Goal: Information Seeking & Learning: Learn about a topic

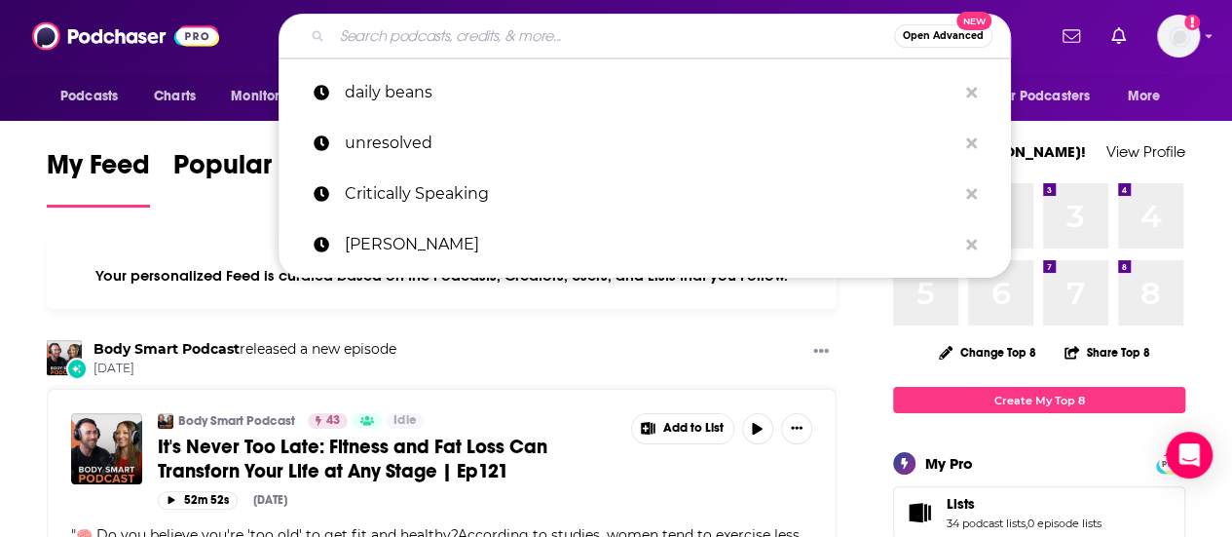
click at [538, 35] on input "Search podcasts, credits, & more..." at bounding box center [613, 35] width 562 height 31
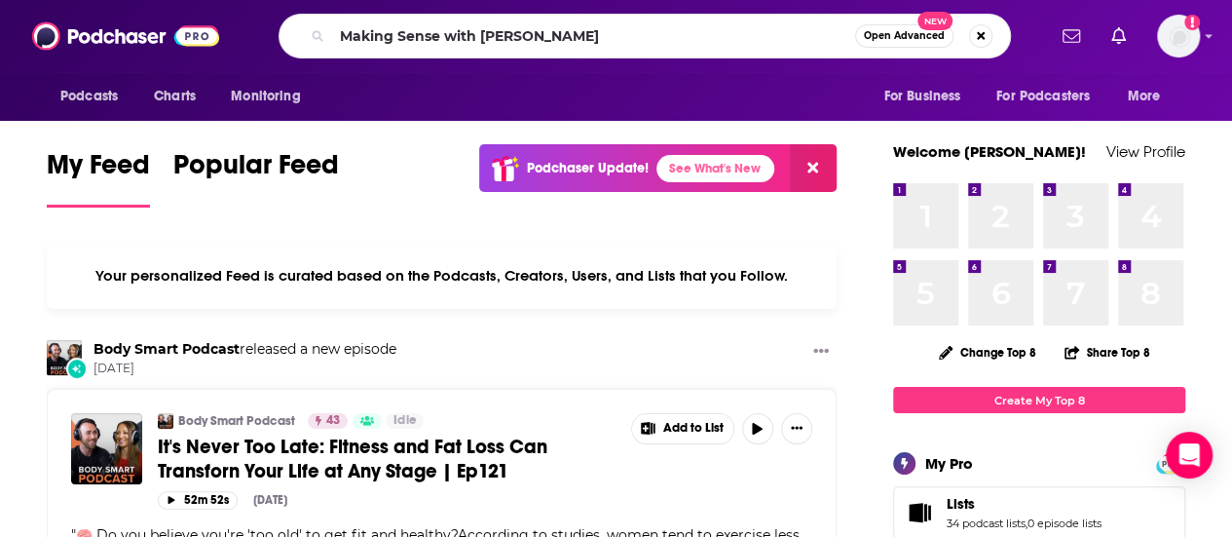
type input "Making Sense with [PERSON_NAME]"
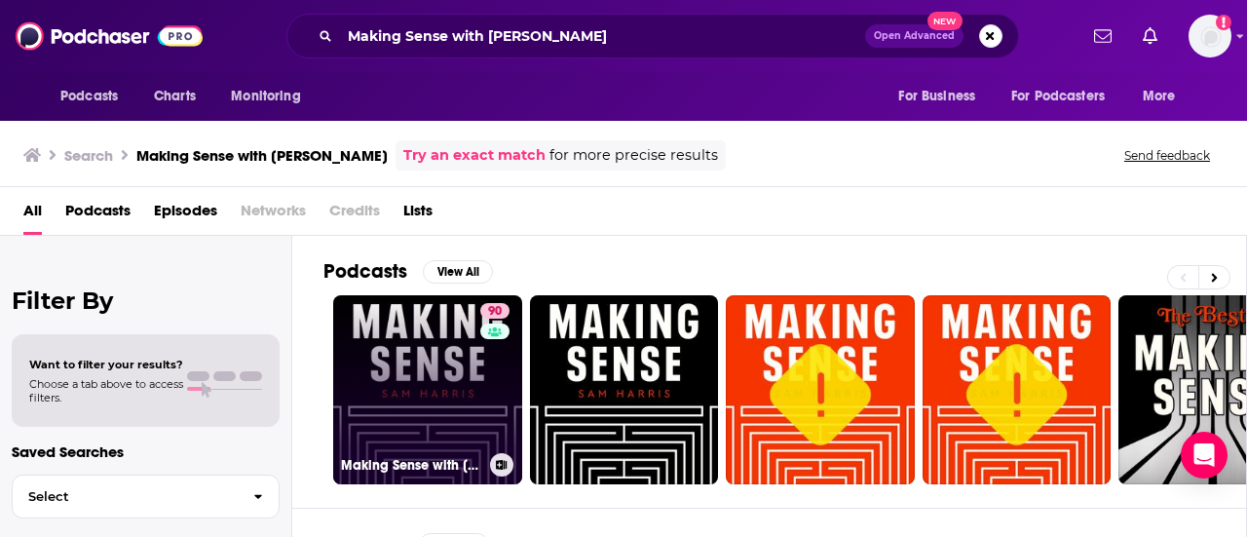
click at [436, 359] on link "90 Making Sense with [PERSON_NAME]" at bounding box center [427, 389] width 189 height 189
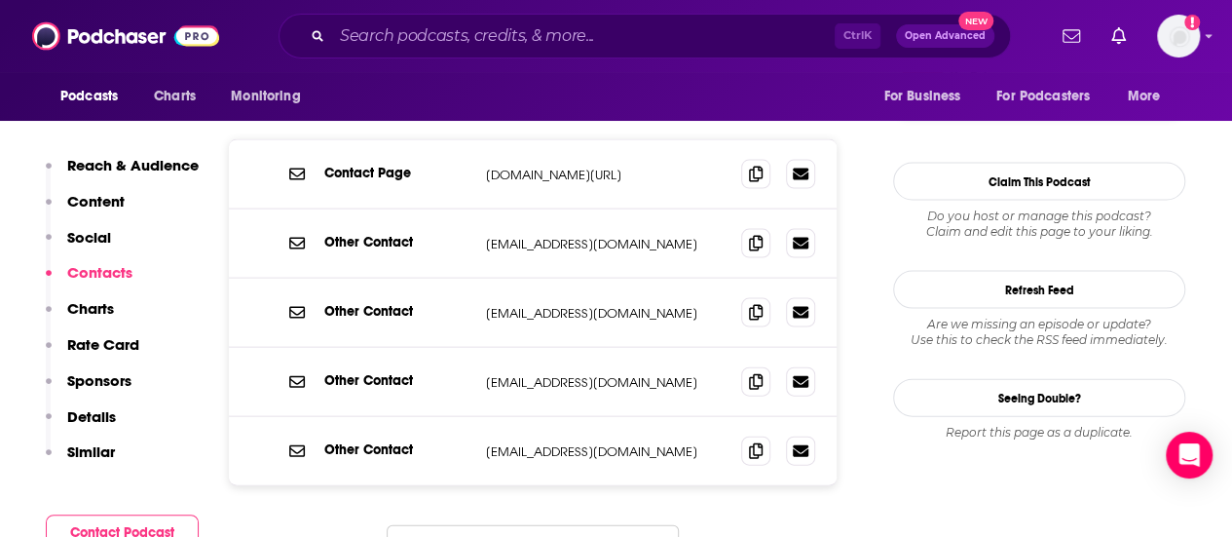
scroll to position [2002, 0]
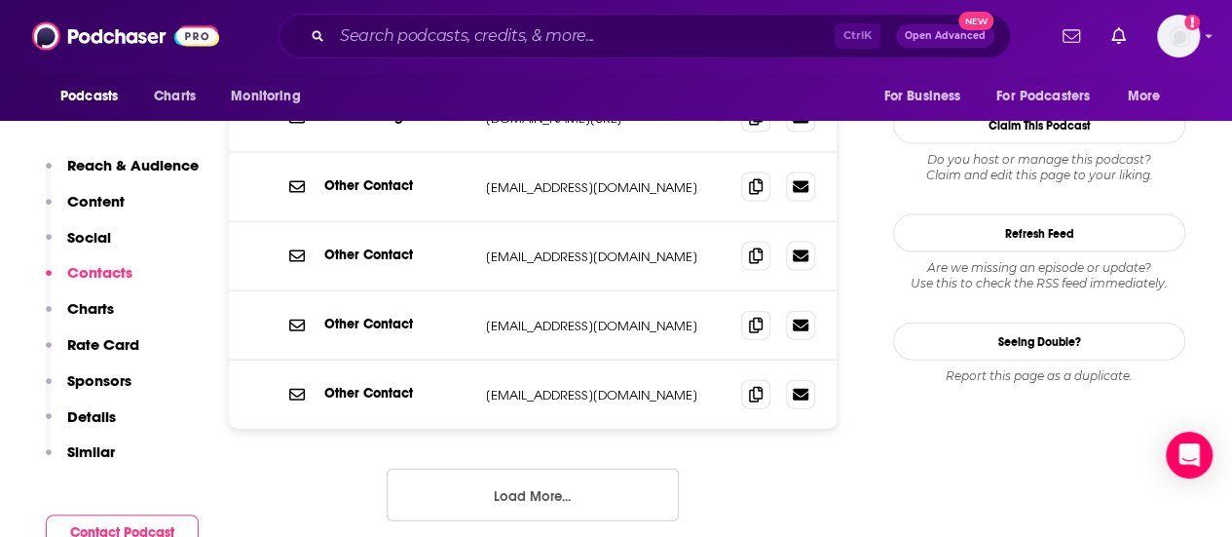
click at [598, 468] on button "Load More..." at bounding box center [533, 494] width 292 height 53
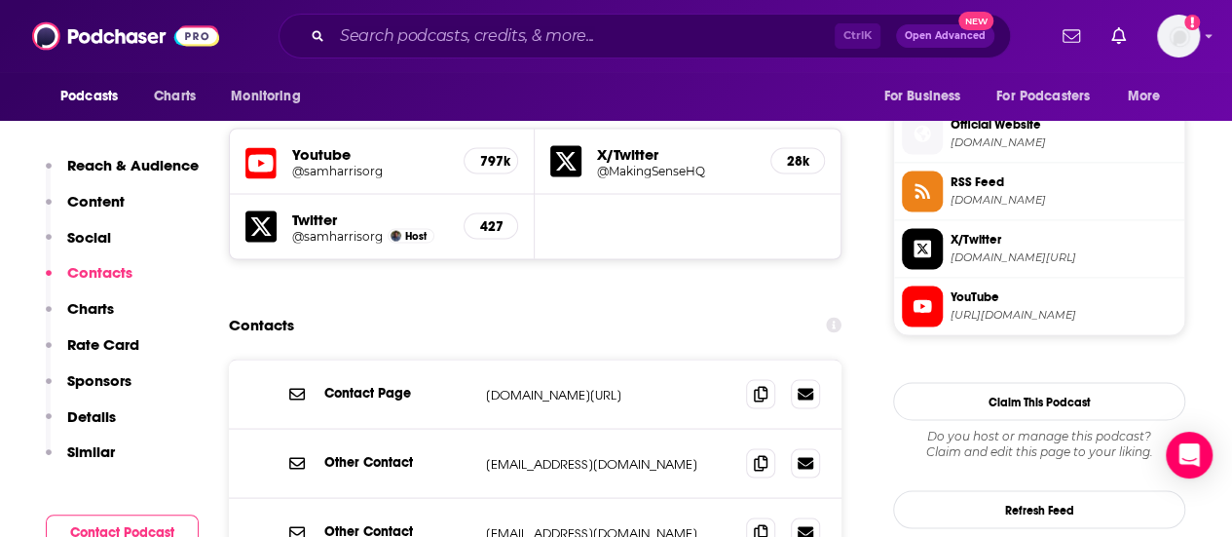
scroll to position [1741, 0]
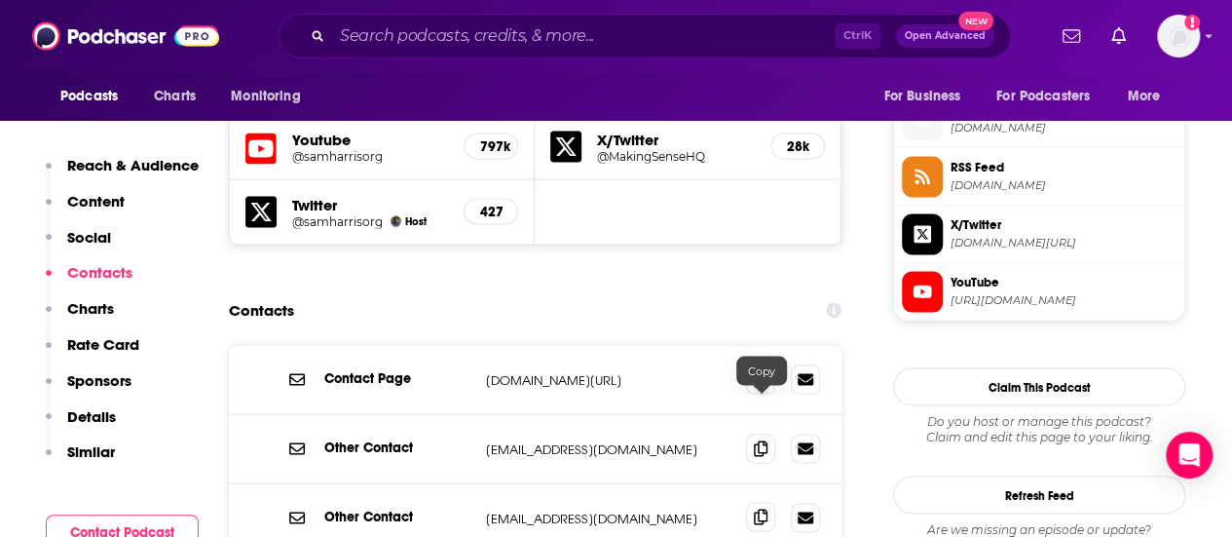
click at [760, 508] on icon at bounding box center [761, 516] width 14 height 16
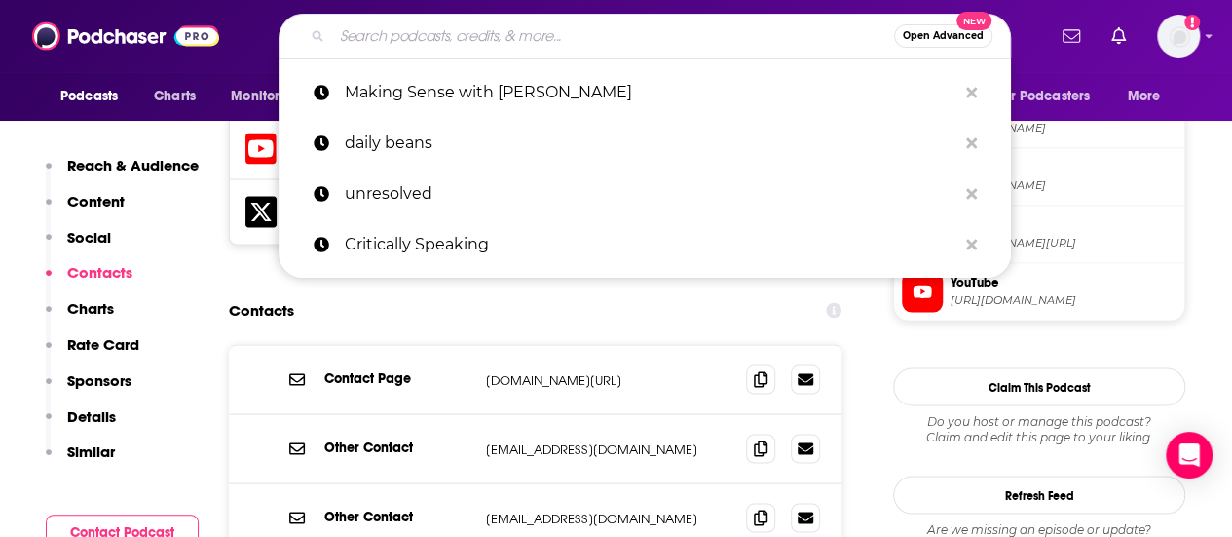
click at [469, 32] on input "Search podcasts, credits, & more..." at bounding box center [613, 35] width 562 height 31
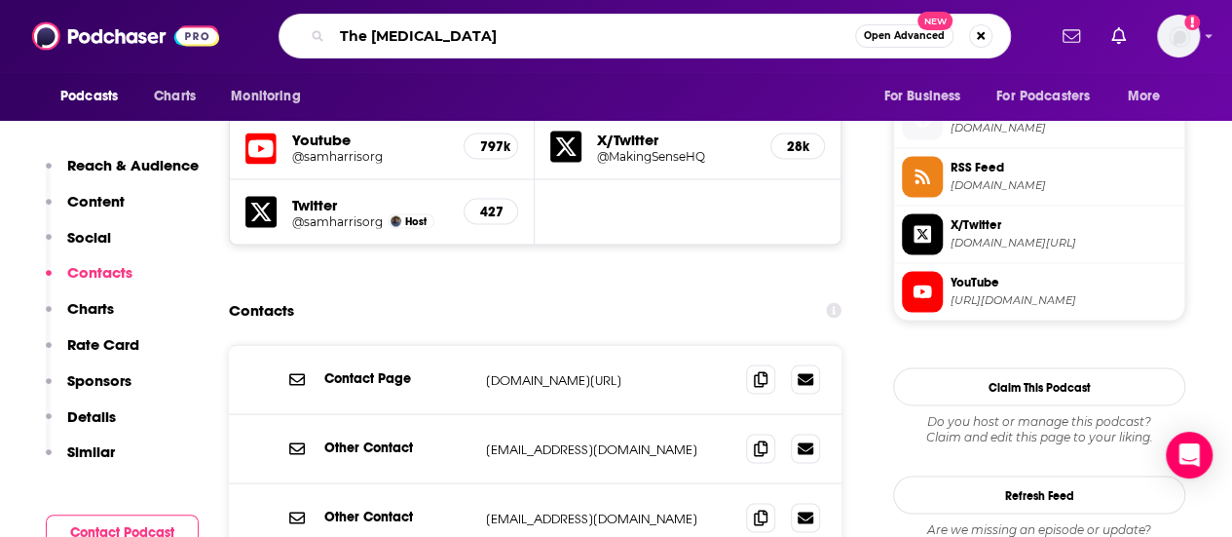
type input "The Hive"
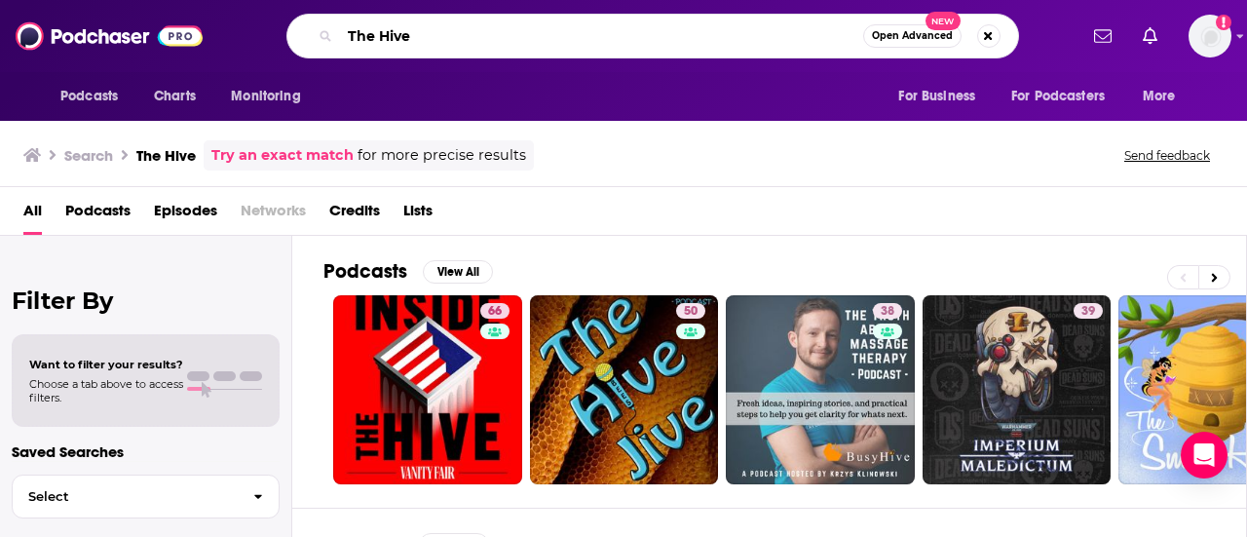
click at [638, 34] on input "The Hive" at bounding box center [601, 35] width 523 height 31
type input "T"
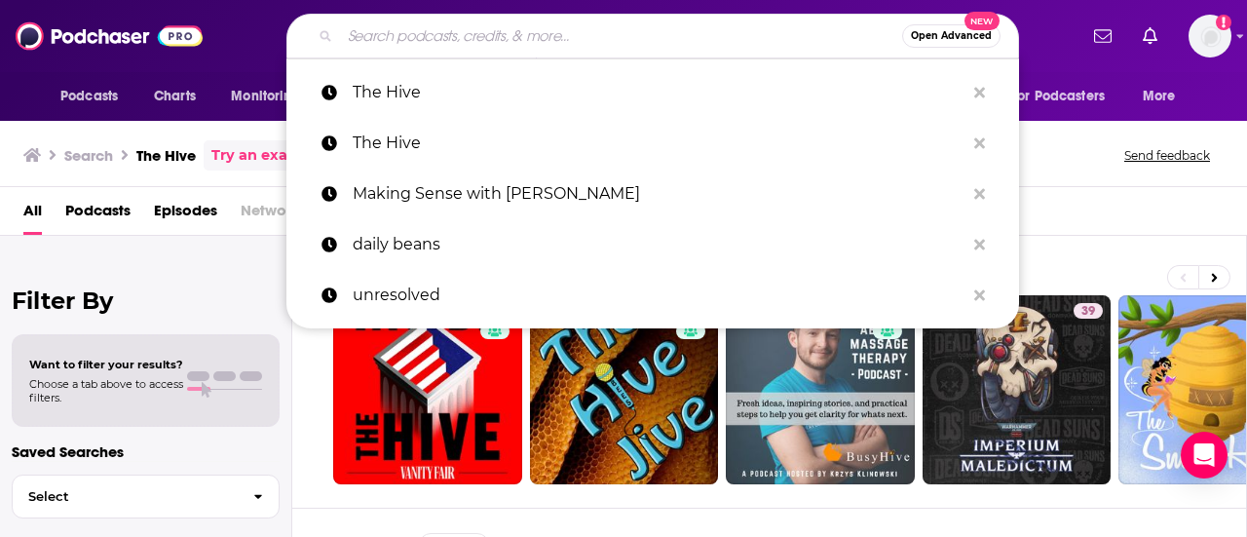
paste input "[US_STATE] Week"
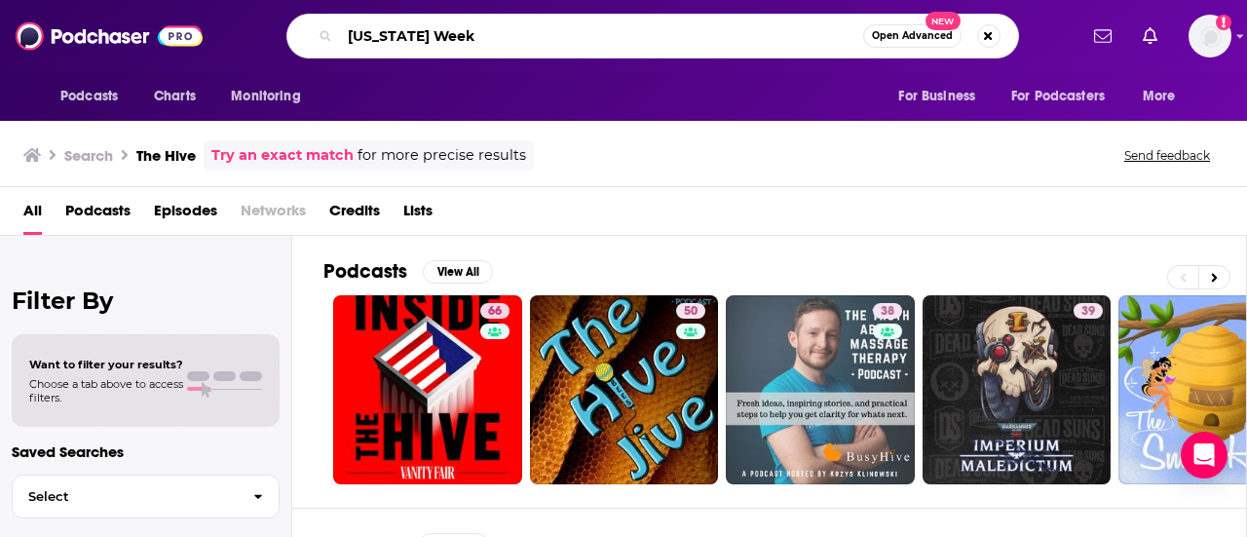
type input "[US_STATE] Week"
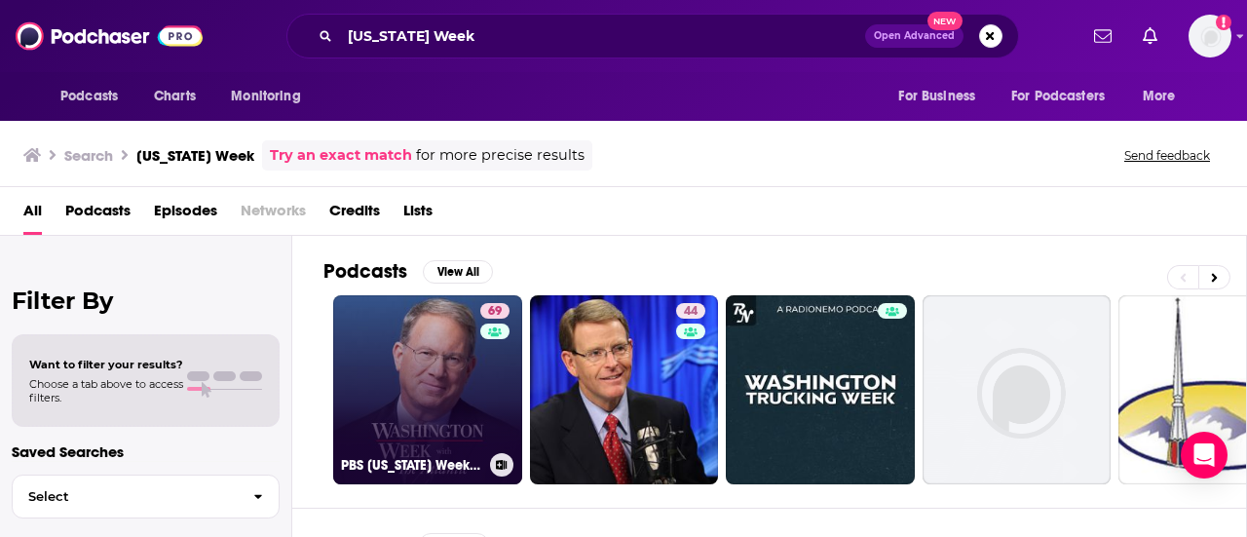
click at [452, 375] on link "69 PBS [US_STATE] Week with The Atlantic - Full Show" at bounding box center [427, 389] width 189 height 189
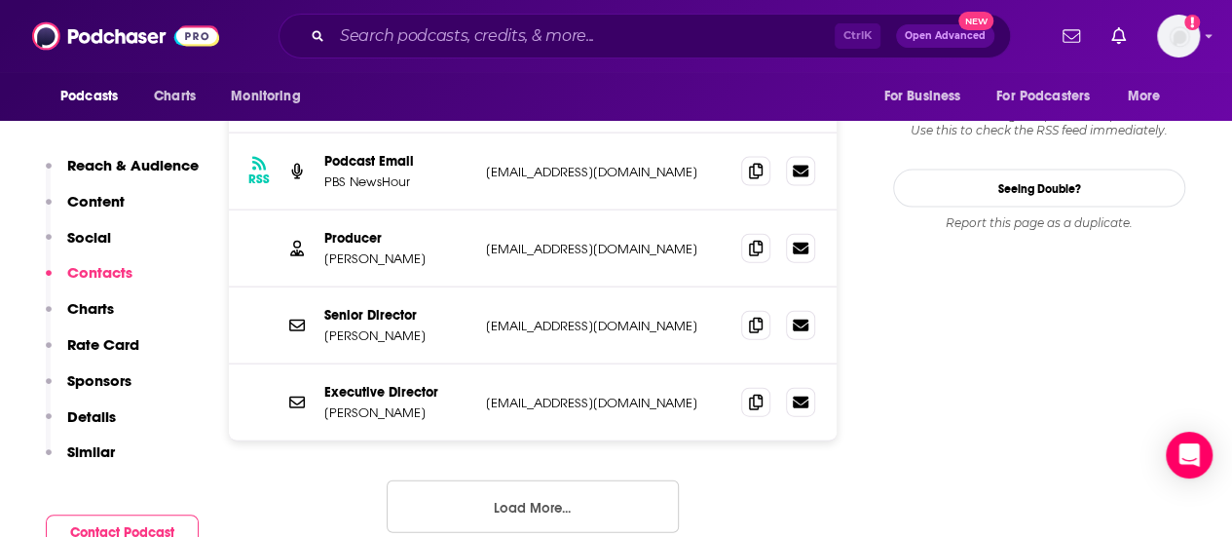
scroll to position [1973, 0]
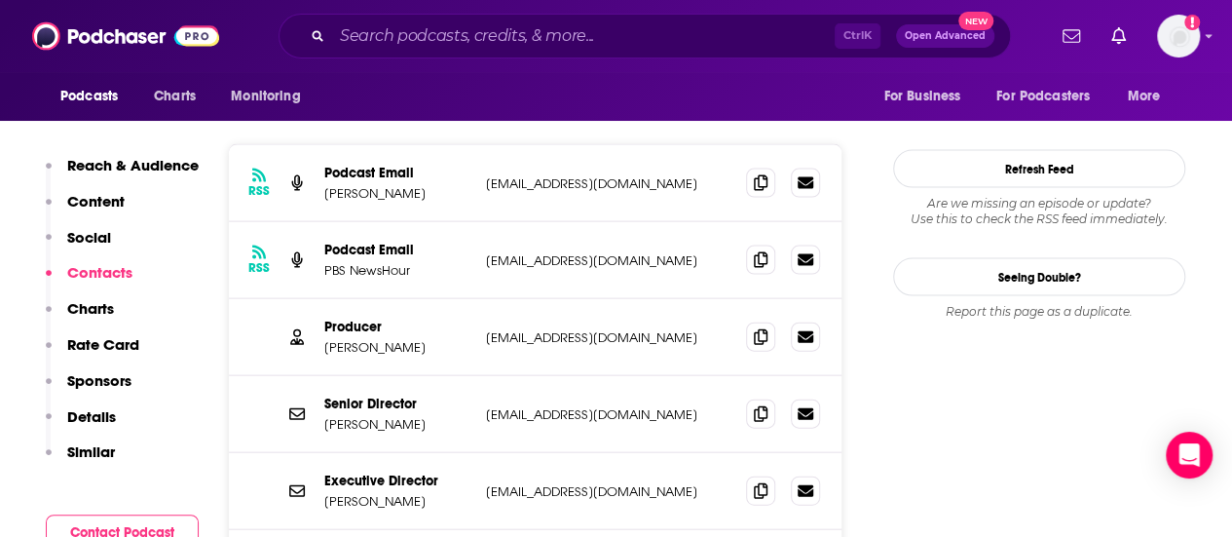
scroll to position [1971, 0]
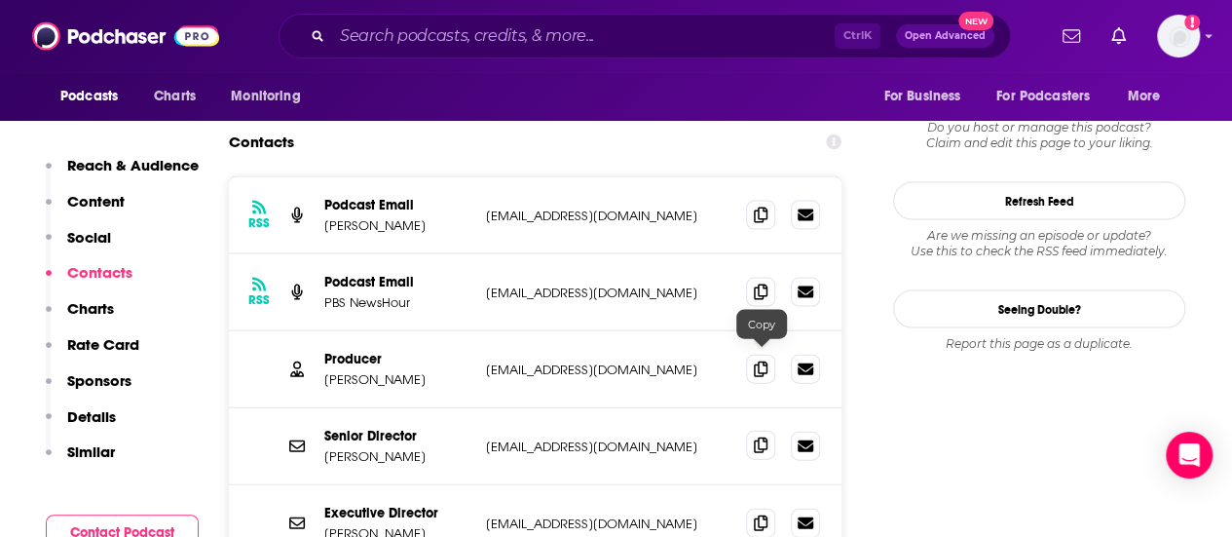
click at [760, 437] on icon at bounding box center [761, 445] width 14 height 16
